Goal: Information Seeking & Learning: Learn about a topic

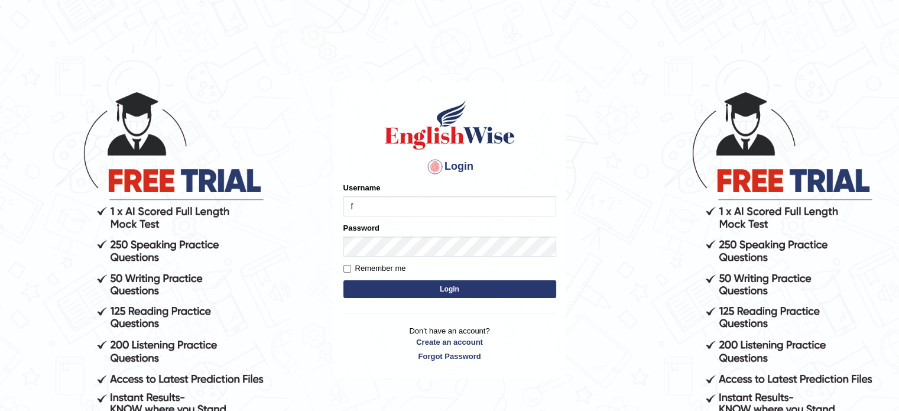
type input "Flaco9012"
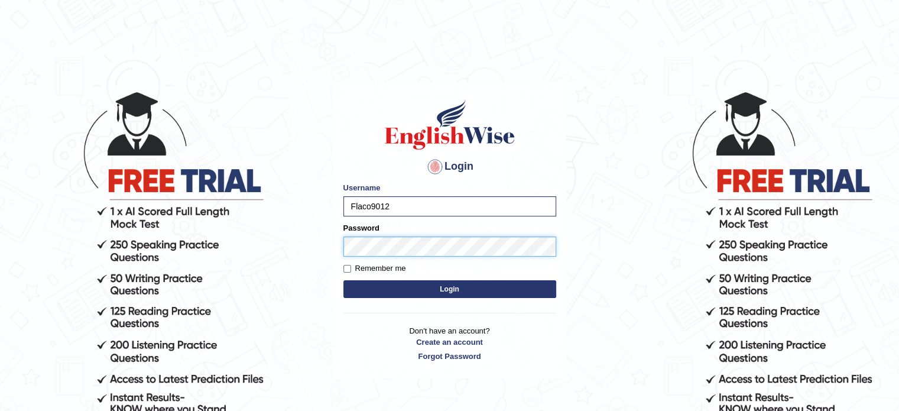
click at [343, 280] on button "Login" at bounding box center [449, 289] width 213 height 18
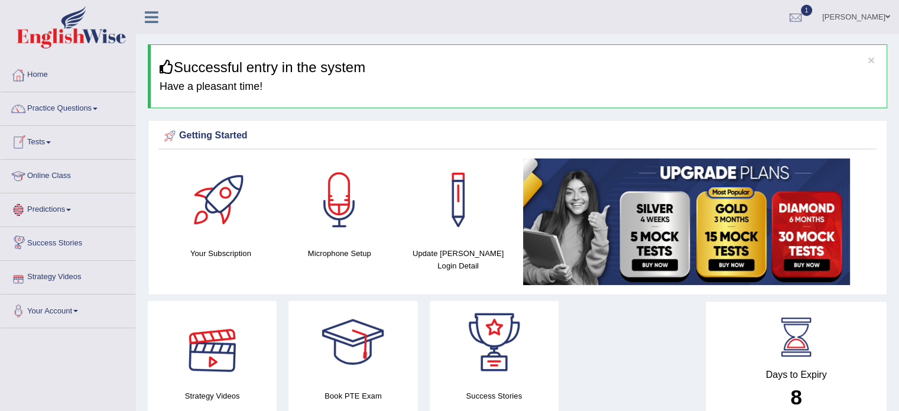
click at [61, 177] on link "Online Class" at bounding box center [68, 175] width 135 height 30
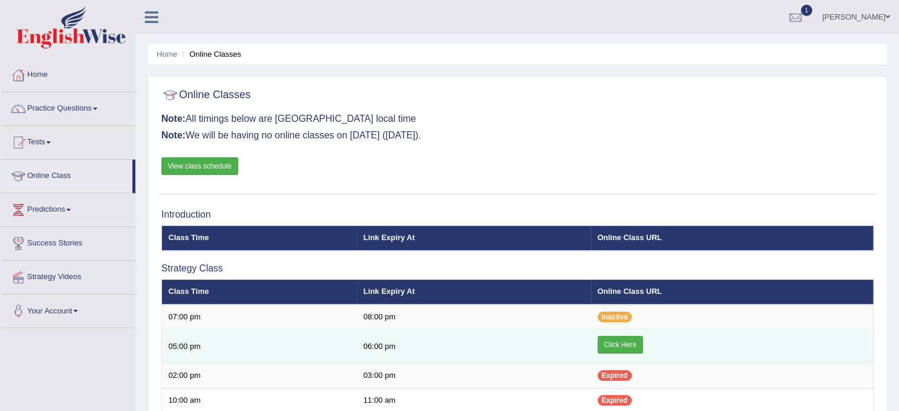
click at [621, 343] on link "Click Here" at bounding box center [620, 345] width 46 height 18
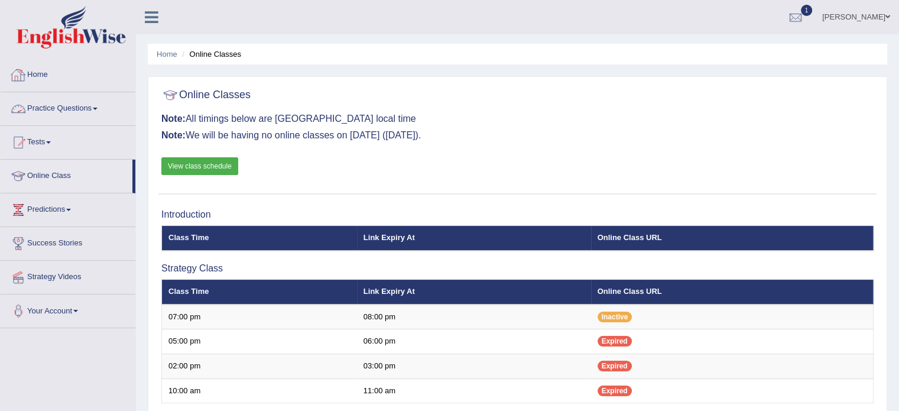
click at [90, 109] on link "Practice Questions" at bounding box center [68, 107] width 135 height 30
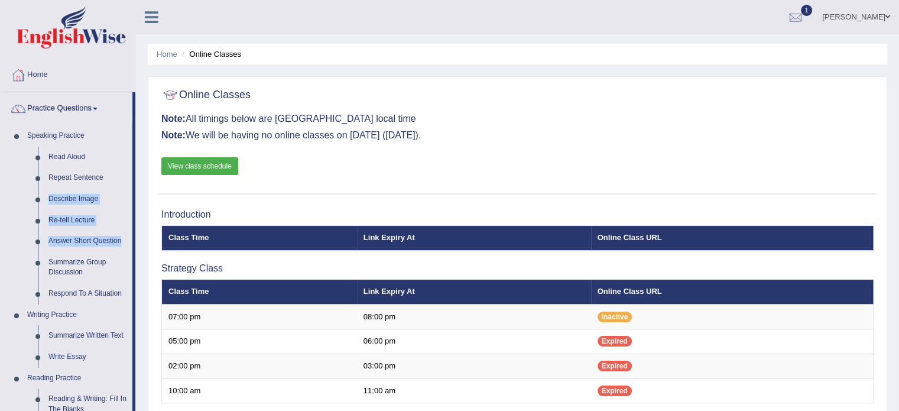
drag, startPoint x: 134, startPoint y: 185, endPoint x: 135, endPoint y: 241, distance: 55.6
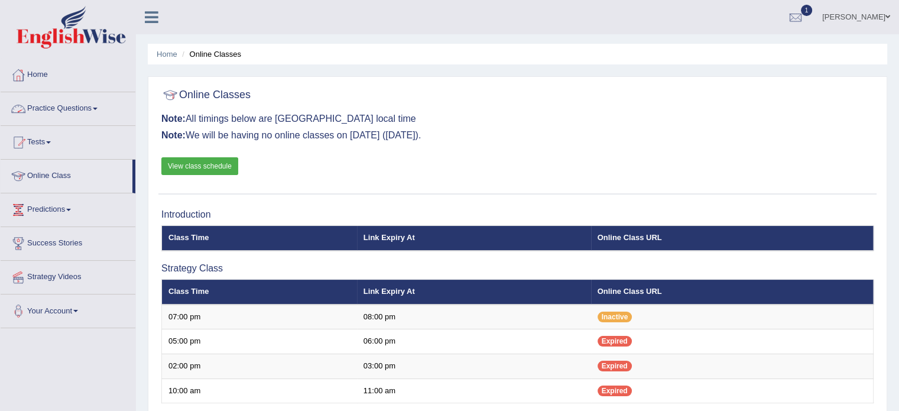
click at [83, 109] on link "Practice Questions" at bounding box center [68, 107] width 135 height 30
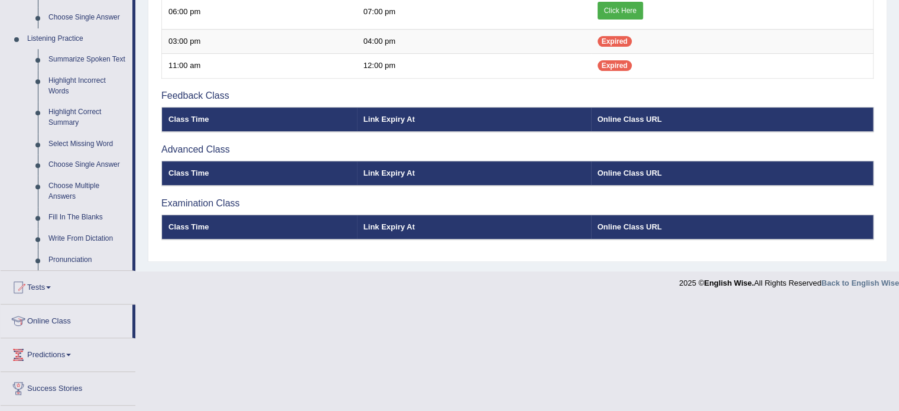
scroll to position [483, 0]
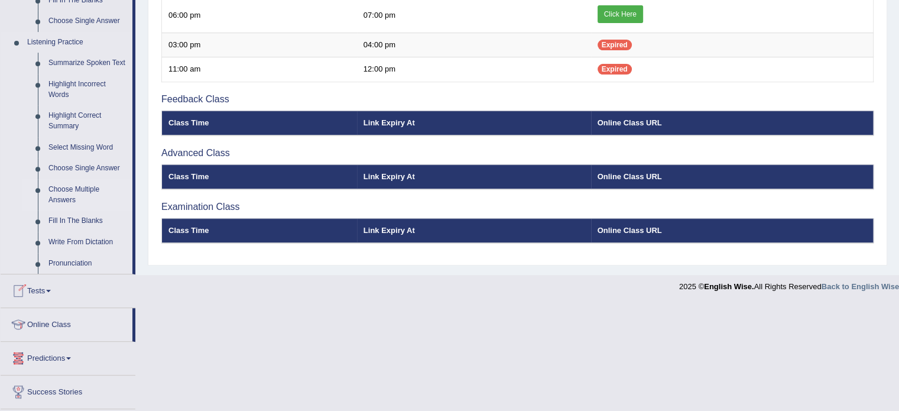
click at [57, 199] on link "Choose Multiple Answers" at bounding box center [87, 194] width 89 height 31
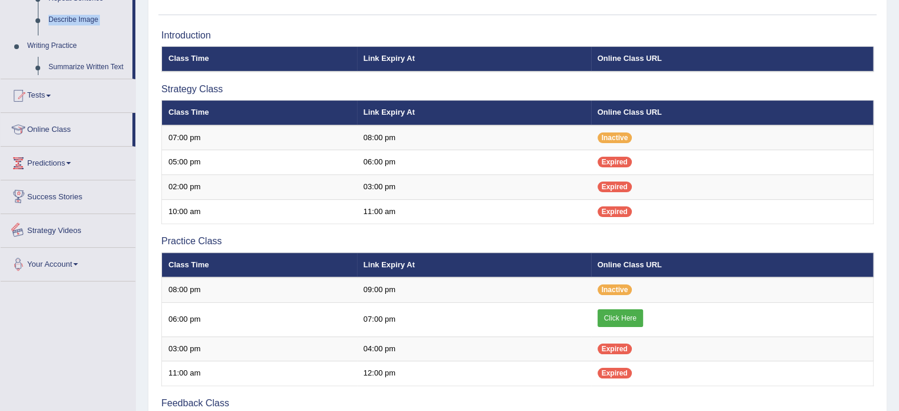
scroll to position [372, 0]
